Goal: Information Seeking & Learning: Learn about a topic

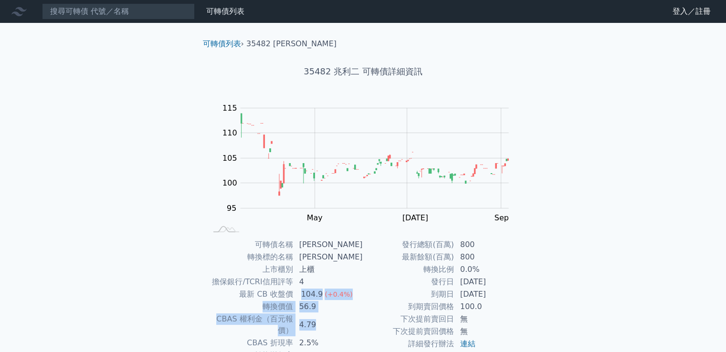
drag, startPoint x: 304, startPoint y: 296, endPoint x: 358, endPoint y: 317, distance: 58.7
click at [358, 317] on tbody "可轉債名稱 兆利二 轉換標的名稱 兆利 上市櫃別 上櫃 擔保銀行/TCRI信用評等 4 最新 CB 收盤價 104.9 (+0.4%) 轉換價值 56.9 C…" at bounding box center [285, 325] width 157 height 173
click at [227, 11] on link "可轉債列表" at bounding box center [225, 11] width 38 height 9
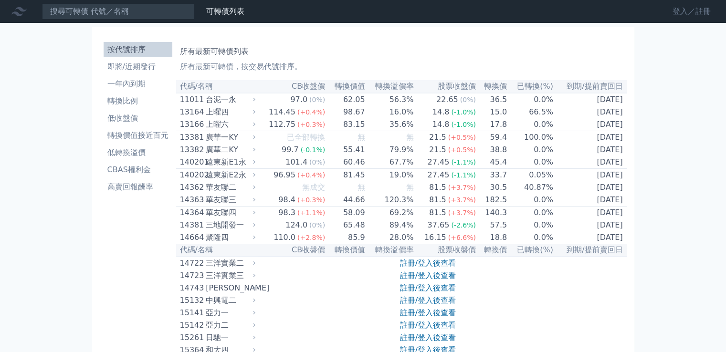
click at [679, 13] on link "登入／註冊" at bounding box center [691, 11] width 53 height 15
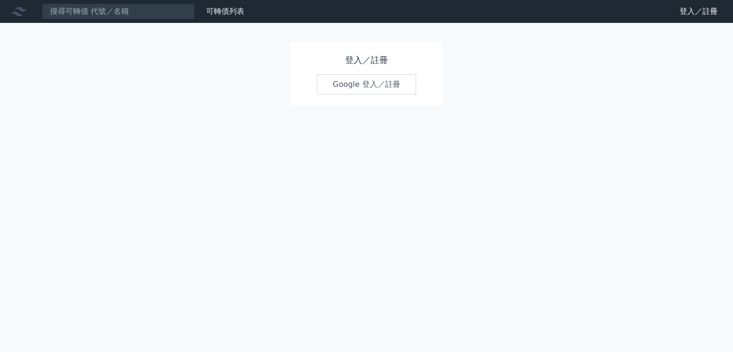
click at [355, 76] on link "Google 登入／註冊" at bounding box center [366, 84] width 99 height 20
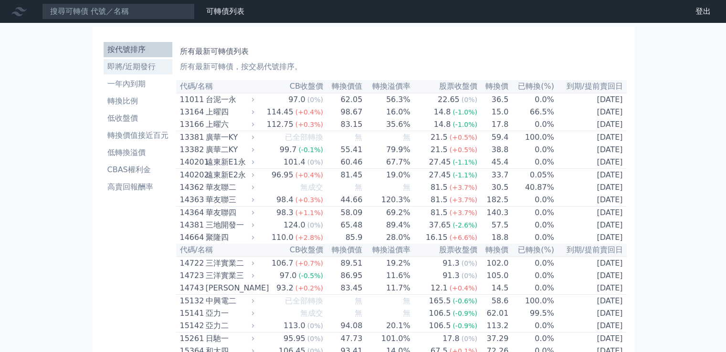
click at [153, 64] on li "即將/近期發行" at bounding box center [138, 66] width 69 height 11
